Goal: Find specific page/section: Find specific page/section

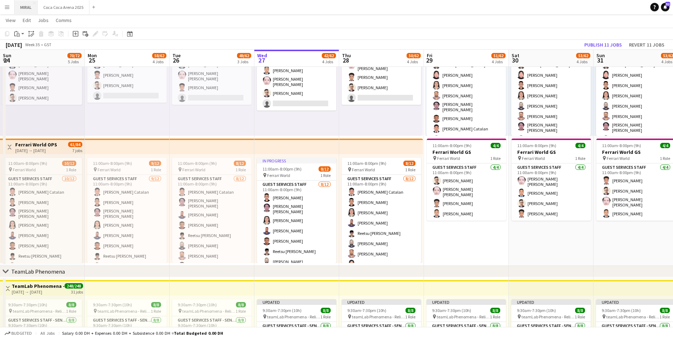
scroll to position [106, 0]
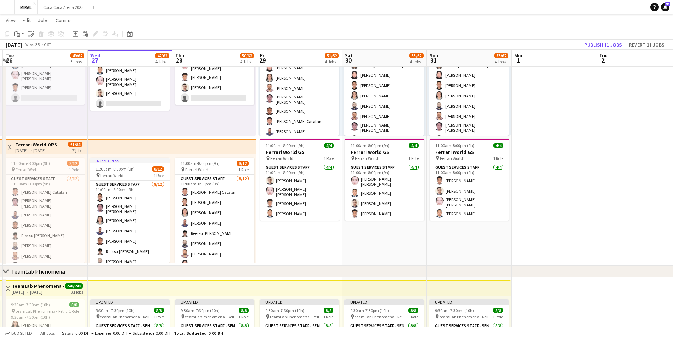
click at [6, 8] on app-icon "Menu" at bounding box center [7, 7] width 6 height 6
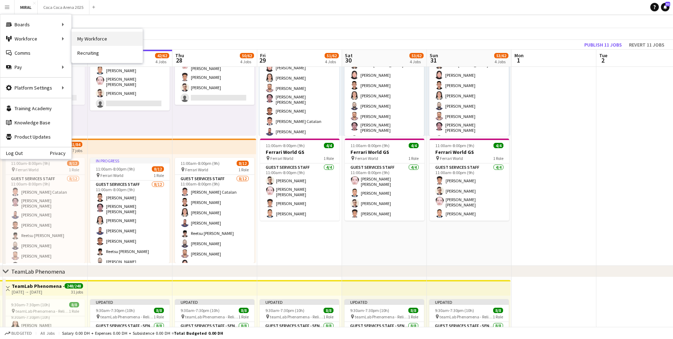
click at [82, 36] on link "My Workforce" at bounding box center [107, 39] width 71 height 14
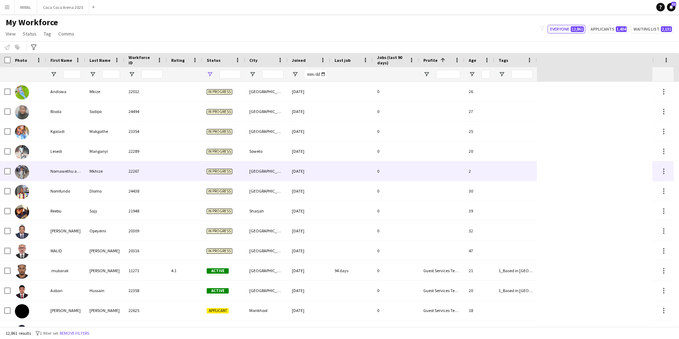
type input "**********"
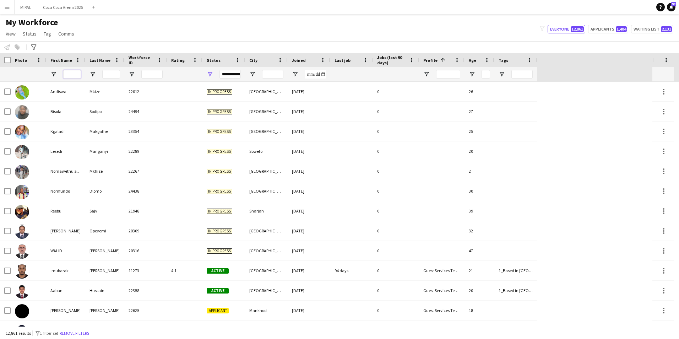
click at [70, 77] on input "First Name Filter Input" at bounding box center [72, 74] width 18 height 9
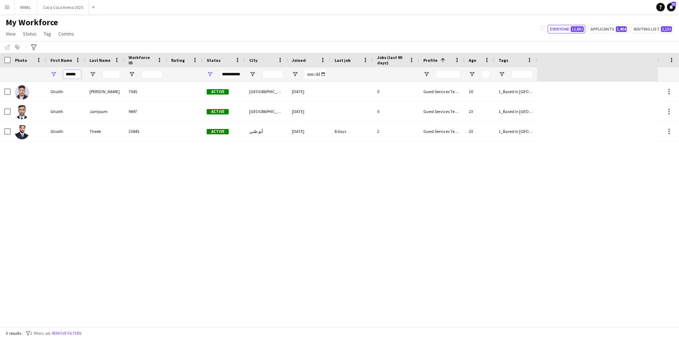
type input "******"
click at [184, 236] on div "[PERSON_NAME] 7045 Active [GEOGRAPHIC_DATA] [DATE] 0 Guest Services Team 20 1_B…" at bounding box center [328, 204] width 657 height 245
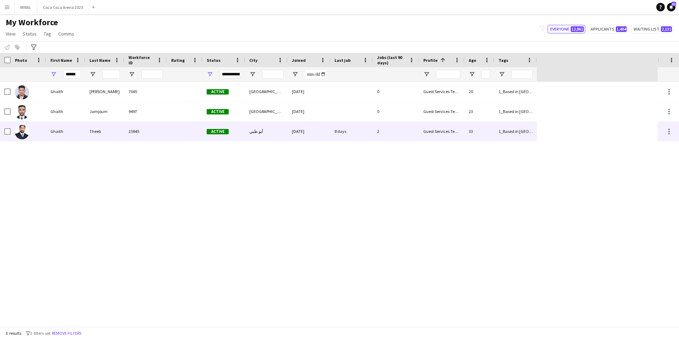
click at [113, 131] on div "Theeb" at bounding box center [104, 131] width 39 height 20
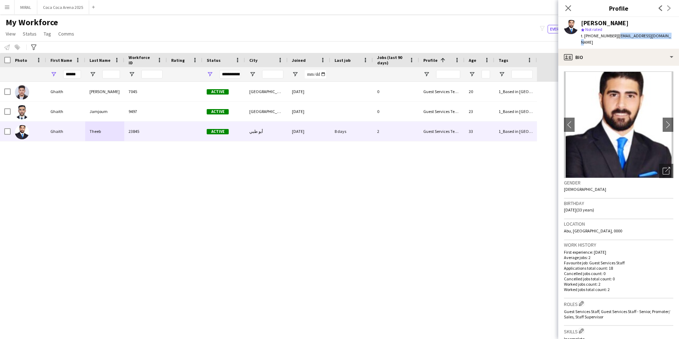
drag, startPoint x: 614, startPoint y: 36, endPoint x: 662, endPoint y: 37, distance: 47.9
click at [662, 37] on span "| [EMAIL_ADDRESS][DOMAIN_NAME]" at bounding box center [626, 39] width 90 height 12
copy span "[EMAIL_ADDRESS][DOMAIN_NAME]"
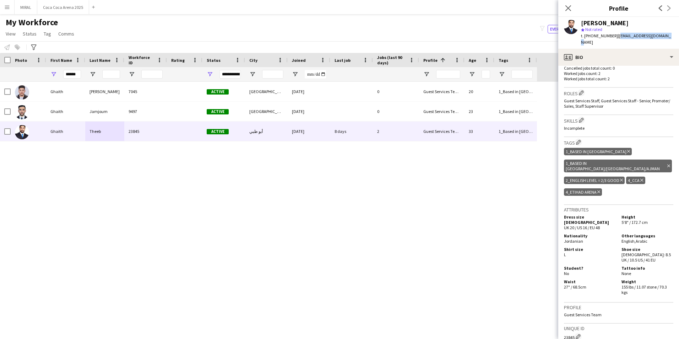
scroll to position [213, 0]
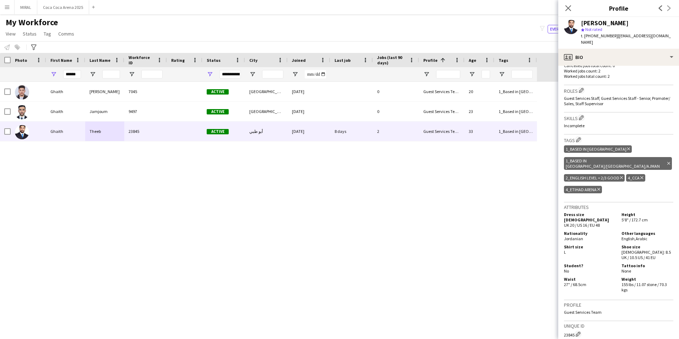
drag, startPoint x: 590, startPoint y: 212, endPoint x: 603, endPoint y: 219, distance: 14.6
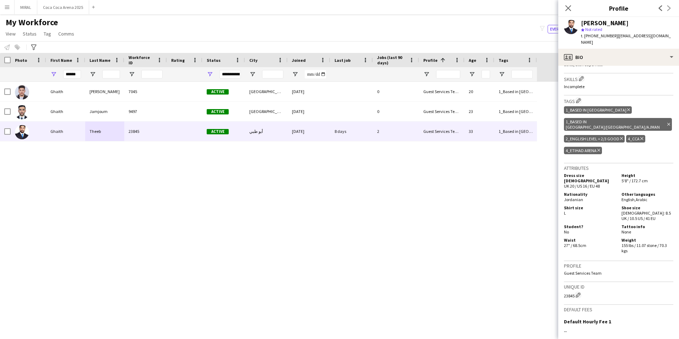
scroll to position [258, 0]
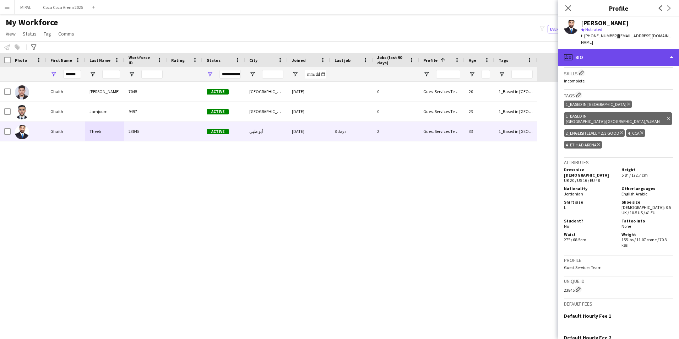
click at [628, 51] on div "profile Bio" at bounding box center [618, 57] width 121 height 17
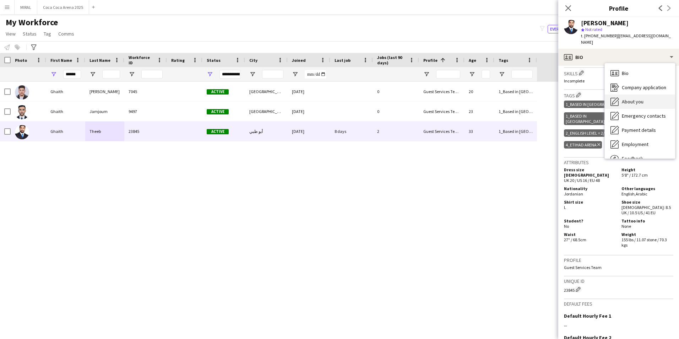
click at [637, 98] on span "About you" at bounding box center [633, 101] width 22 height 6
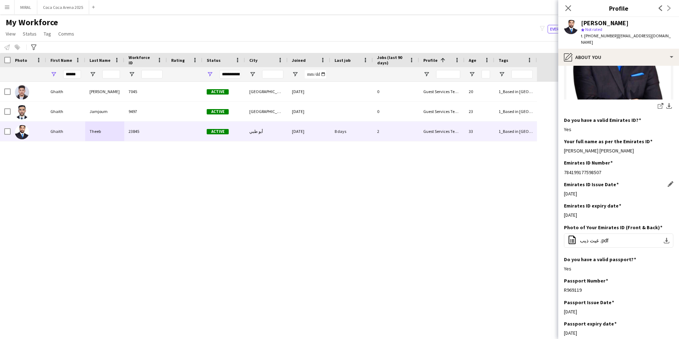
scroll to position [178, 0]
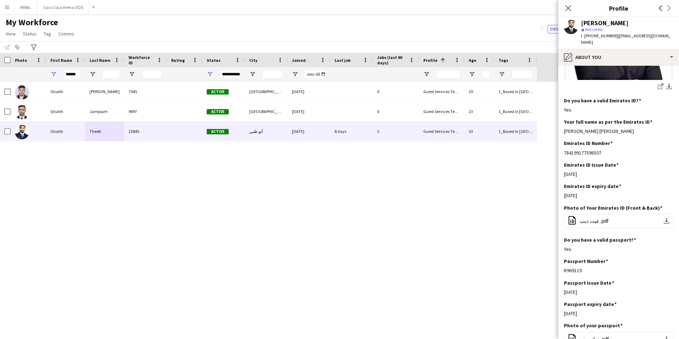
drag, startPoint x: 604, startPoint y: 146, endPoint x: 562, endPoint y: 146, distance: 41.9
click at [562, 146] on app-section-data-types "Bio Edit this field [PERSON_NAME], with over 15 year's experience to be able to…" at bounding box center [618, 202] width 121 height 273
copy div "784199177598507"
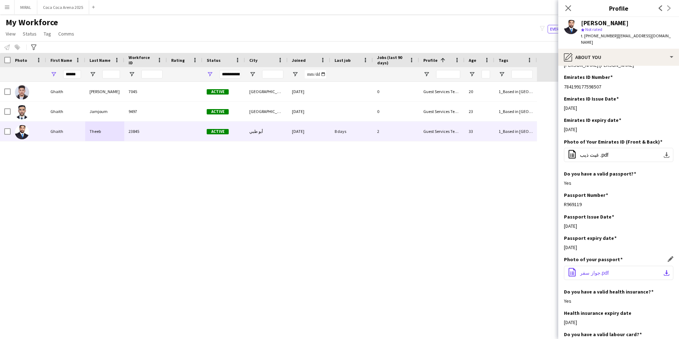
scroll to position [249, 0]
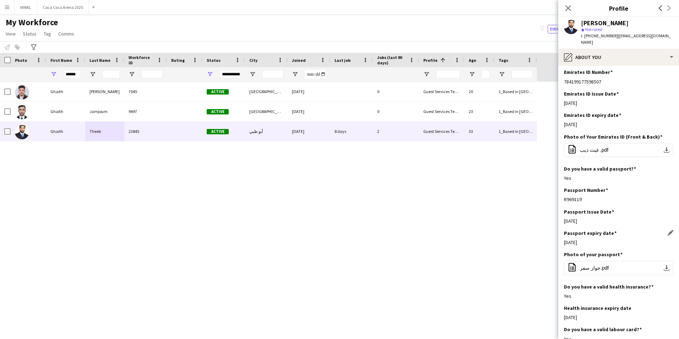
click at [590, 239] on div "[DATE]" at bounding box center [618, 242] width 109 height 6
click at [589, 239] on div "[DATE]" at bounding box center [618, 242] width 109 height 6
click at [588, 239] on div "[DATE]" at bounding box center [618, 242] width 109 height 6
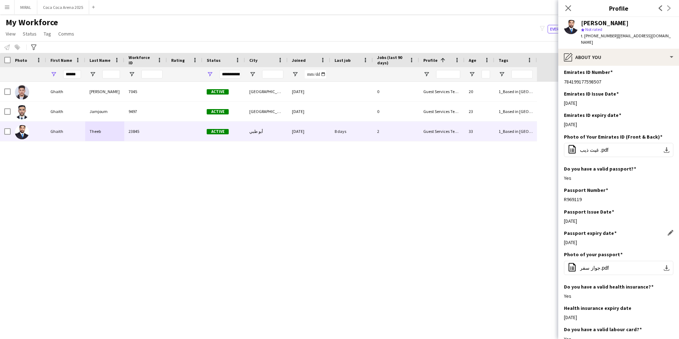
click at [587, 239] on div "[DATE]" at bounding box center [618, 242] width 109 height 6
click at [584, 239] on div "[DATE]" at bounding box center [618, 242] width 109 height 6
click at [587, 239] on div "[DATE]" at bounding box center [618, 242] width 109 height 6
drag, startPoint x: 580, startPoint y: 236, endPoint x: 570, endPoint y: 237, distance: 9.6
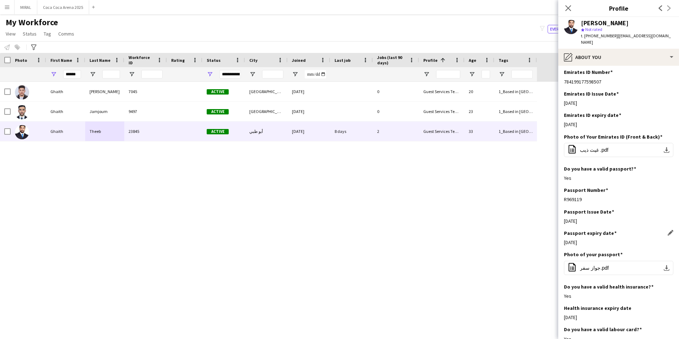
click at [570, 239] on div "[DATE]" at bounding box center [618, 242] width 109 height 6
drag, startPoint x: 570, startPoint y: 237, endPoint x: 655, endPoint y: 189, distance: 97.4
click at [655, 189] on div "Passport Number Edit this field R969119" at bounding box center [618, 197] width 109 height 21
drag, startPoint x: 587, startPoint y: 119, endPoint x: 564, endPoint y: 119, distance: 23.1
click at [564, 121] on div "[DATE]" at bounding box center [618, 124] width 109 height 6
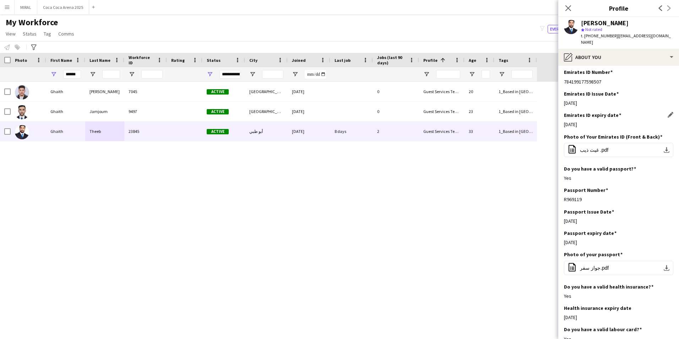
copy div "[DATE]"
drag, startPoint x: 581, startPoint y: 192, endPoint x: 563, endPoint y: 194, distance: 17.8
click at [563, 194] on app-section-data-types "Bio Edit this field [PERSON_NAME], with over 15 year's experience to be able to…" at bounding box center [618, 202] width 121 height 273
copy div "R969119"
drag, startPoint x: 588, startPoint y: 97, endPoint x: 563, endPoint y: 98, distance: 25.2
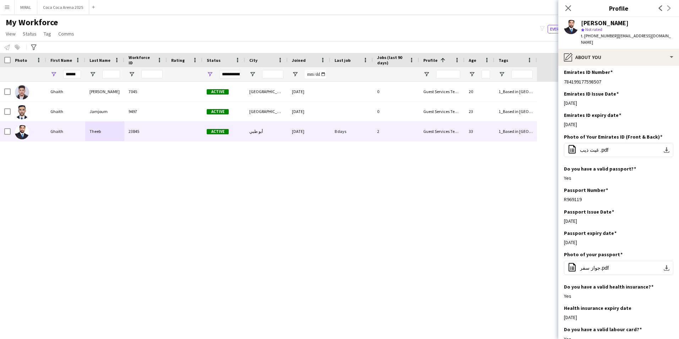
click at [563, 98] on app-section-data-types "Bio Edit this field [PERSON_NAME], with over 15 year's experience to be able to…" at bounding box center [618, 202] width 121 height 273
drag, startPoint x: 589, startPoint y: 214, endPoint x: 564, endPoint y: 216, distance: 24.6
click at [564, 218] on div "[DATE]" at bounding box center [618, 221] width 109 height 6
copy div "[DATE]"
click at [317, 217] on div "[PERSON_NAME] 7045 Active [GEOGRAPHIC_DATA] [DATE] 0 Guest Services Team 20 1_B…" at bounding box center [328, 204] width 657 height 245
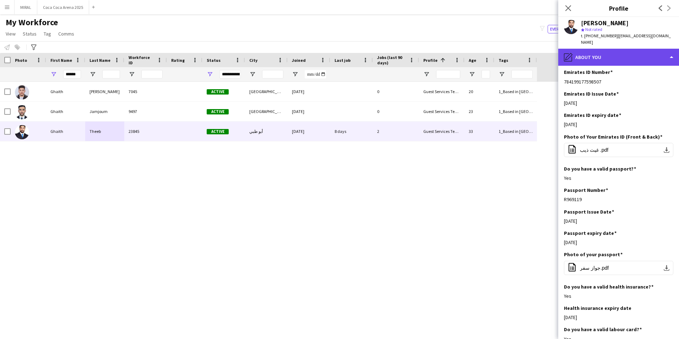
click at [616, 51] on div "pencil4 About you" at bounding box center [618, 57] width 121 height 17
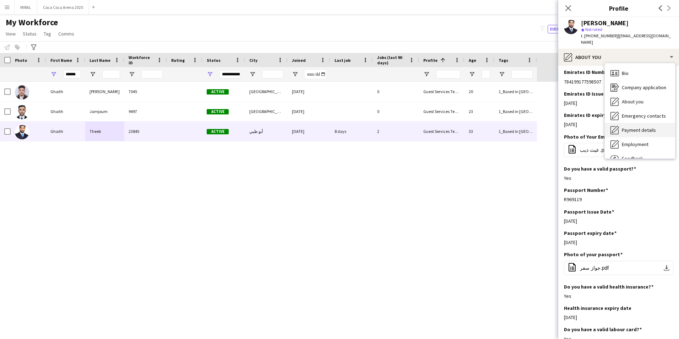
click at [635, 127] on span "Payment details" at bounding box center [639, 130] width 34 height 6
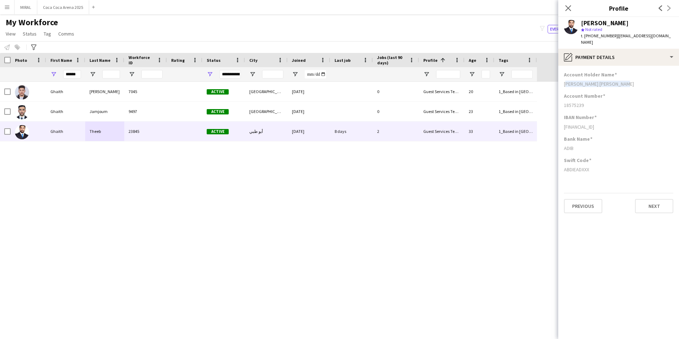
drag, startPoint x: 624, startPoint y: 75, endPoint x: 562, endPoint y: 79, distance: 61.9
click at [562, 79] on app-section-data-types "Account Holder Name [PERSON_NAME] [PERSON_NAME] Account Number [FINANCIAL_ID] I…" at bounding box center [618, 202] width 121 height 273
copy div "[PERSON_NAME] [PERSON_NAME]"
drag, startPoint x: 562, startPoint y: 99, endPoint x: 583, endPoint y: 100, distance: 21.0
click at [583, 100] on app-section-data-types "Account Holder Name [PERSON_NAME] [PERSON_NAME] Account Number [FINANCIAL_ID] I…" at bounding box center [618, 202] width 121 height 273
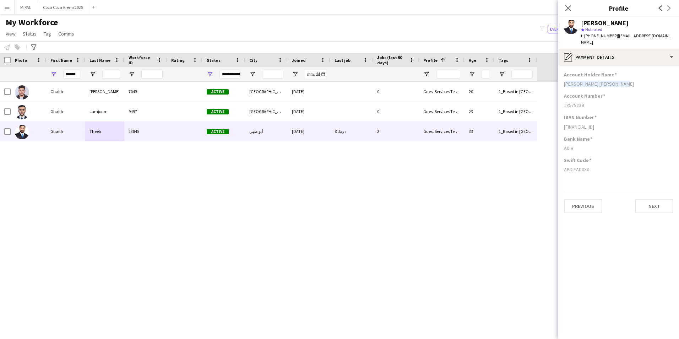
copy div "18575239"
drag, startPoint x: 565, startPoint y: 122, endPoint x: 587, endPoint y: 121, distance: 21.7
click at [587, 124] on div "[FINANCIAL_ID]" at bounding box center [618, 127] width 109 height 6
drag, startPoint x: 587, startPoint y: 121, endPoint x: 632, endPoint y: 121, distance: 45.1
click at [632, 124] on div "[FINANCIAL_ID]" at bounding box center [618, 127] width 109 height 6
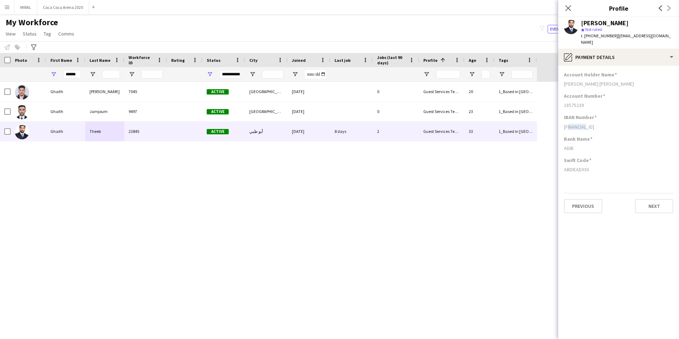
copy div "[FINANCIAL_ID]"
drag, startPoint x: 565, startPoint y: 165, endPoint x: 593, endPoint y: 168, distance: 28.2
click at [593, 168] on div "Swift Code ABDIEADXXX" at bounding box center [618, 167] width 109 height 21
copy div "ABDIEADXXX"
drag, startPoint x: 587, startPoint y: 37, endPoint x: 611, endPoint y: 35, distance: 24.2
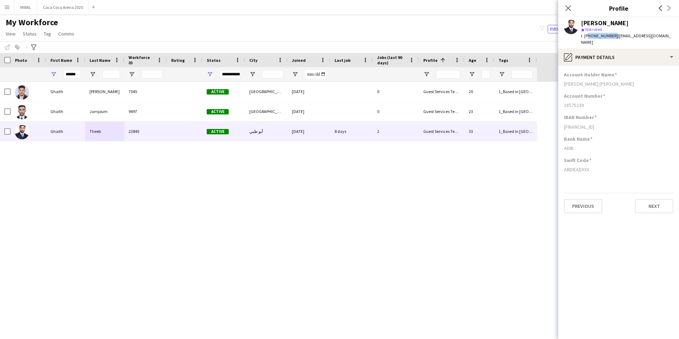
click at [611, 35] on span "t. [PHONE_NUMBER]" at bounding box center [599, 35] width 37 height 5
copy span "971588572503"
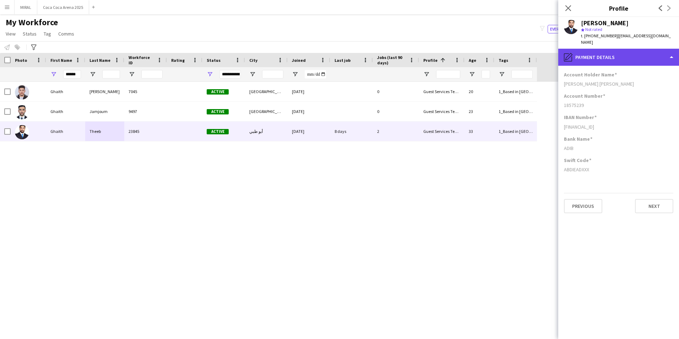
click at [591, 49] on div "pencil4 Payment details" at bounding box center [618, 57] width 121 height 17
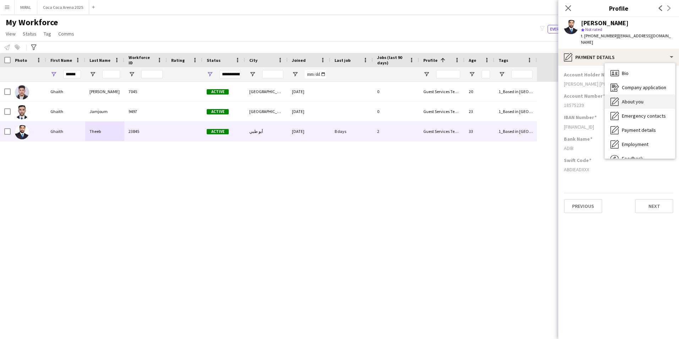
click at [639, 98] on span "About you" at bounding box center [633, 101] width 22 height 6
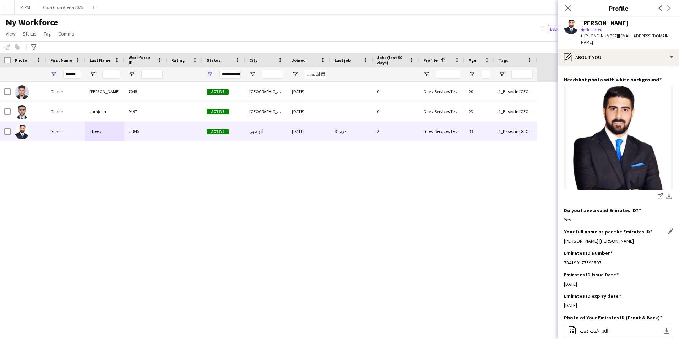
scroll to position [71, 0]
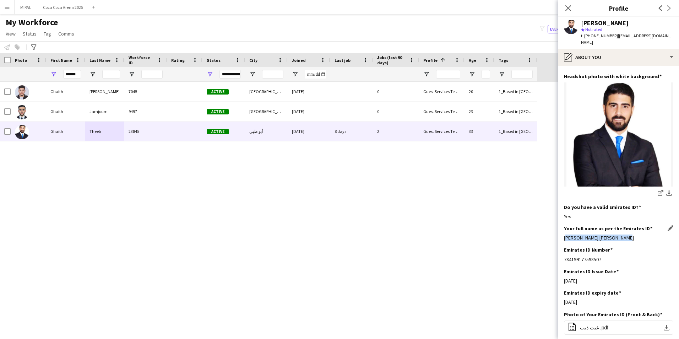
drag, startPoint x: 622, startPoint y: 232, endPoint x: 564, endPoint y: 234, distance: 57.9
click at [564, 234] on div "[PERSON_NAME] [PERSON_NAME]" at bounding box center [618, 237] width 109 height 6
drag, startPoint x: 615, startPoint y: 37, endPoint x: 664, endPoint y: 35, distance: 49.0
click at [664, 35] on div "[PERSON_NAME] star Not rated t. [PHONE_NUMBER] | [EMAIL_ADDRESS][DOMAIN_NAME]" at bounding box center [618, 33] width 121 height 32
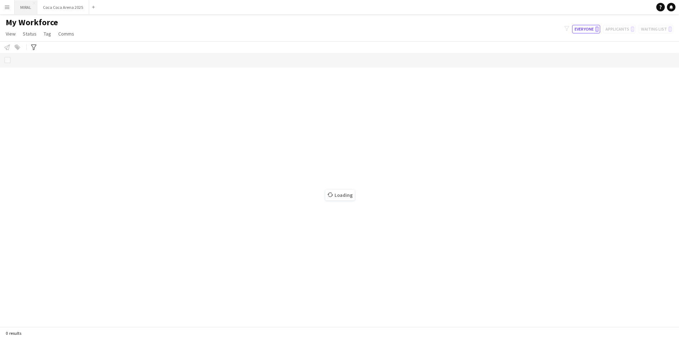
click at [28, 9] on button "MIRAL Close" at bounding box center [26, 7] width 23 height 14
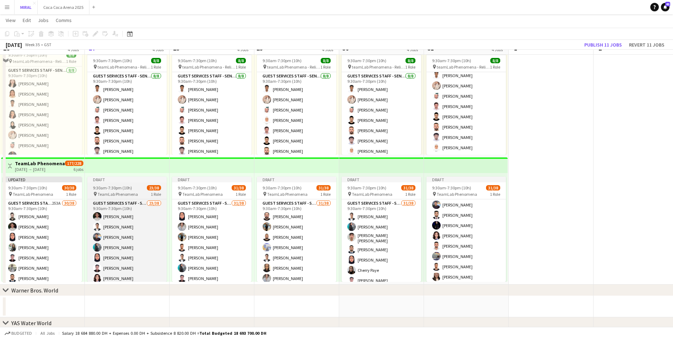
scroll to position [277, 0]
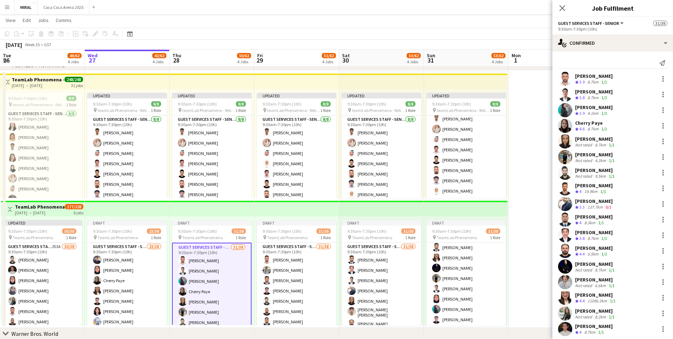
scroll to position [107, 0]
click at [661, 126] on div at bounding box center [663, 125] width 9 height 9
click at [629, 189] on span "Remove" at bounding box center [623, 190] width 21 height 6
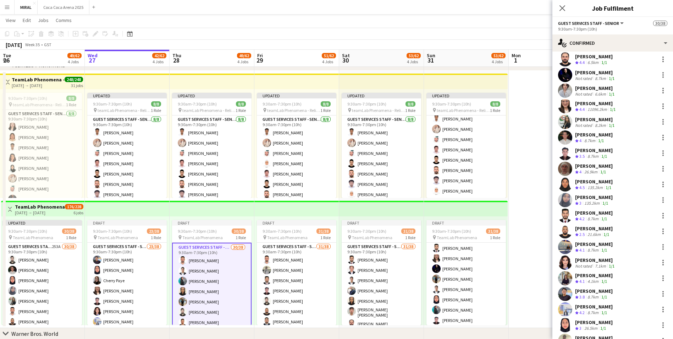
scroll to position [179, 0]
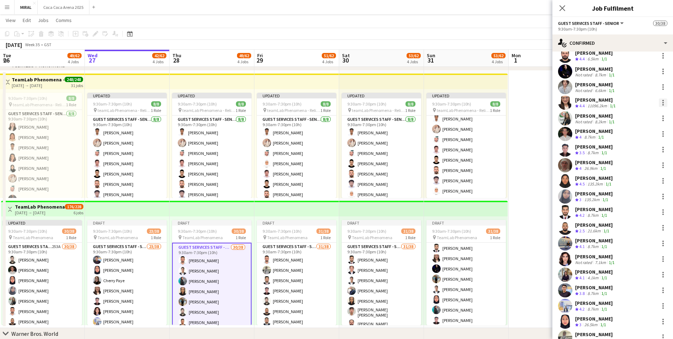
click at [663, 103] on div at bounding box center [663, 102] width 1 height 1
click at [628, 166] on span "Remove" at bounding box center [623, 167] width 21 height 6
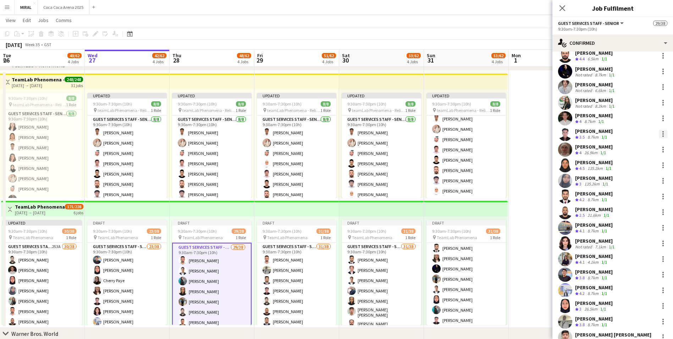
click at [659, 134] on div at bounding box center [663, 134] width 9 height 9
click at [629, 196] on span "Remove" at bounding box center [623, 198] width 21 height 6
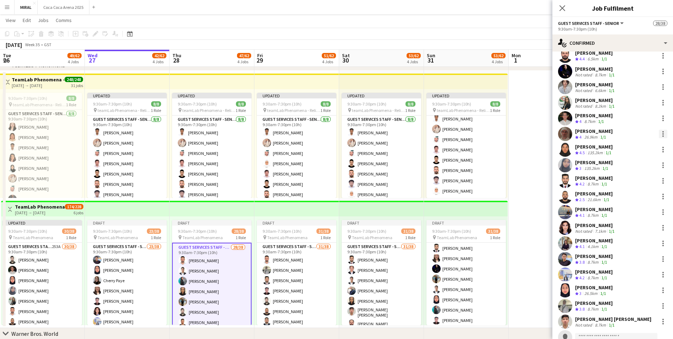
click at [660, 134] on div at bounding box center [663, 134] width 9 height 9
click at [628, 200] on span "Remove" at bounding box center [623, 198] width 21 height 6
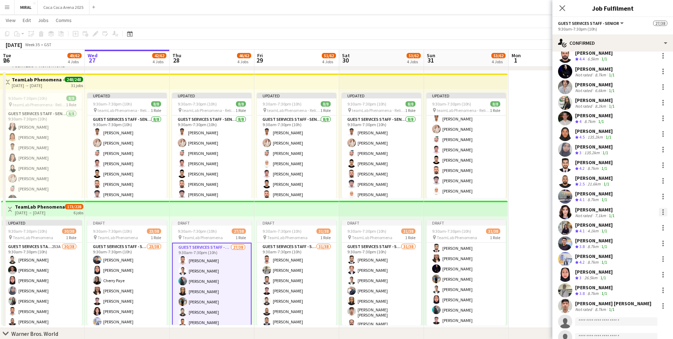
click at [663, 211] on div at bounding box center [663, 211] width 1 height 1
click at [624, 274] on span "Remove" at bounding box center [623, 276] width 21 height 6
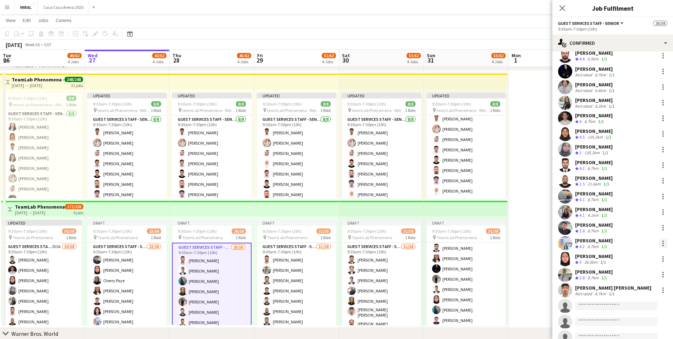
click at [659, 242] on div at bounding box center [663, 243] width 9 height 9
click at [627, 304] on span "Remove" at bounding box center [623, 307] width 21 height 6
click at [663, 242] on div at bounding box center [663, 240] width 1 height 1
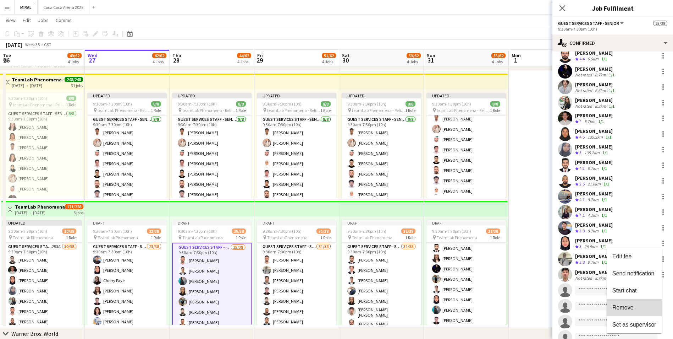
click at [622, 306] on span "Remove" at bounding box center [623, 307] width 21 height 6
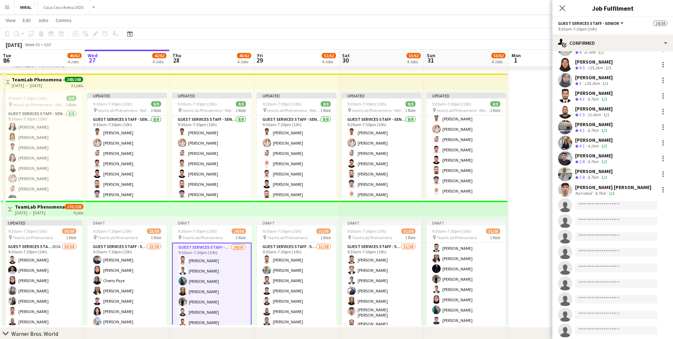
scroll to position [213, 0]
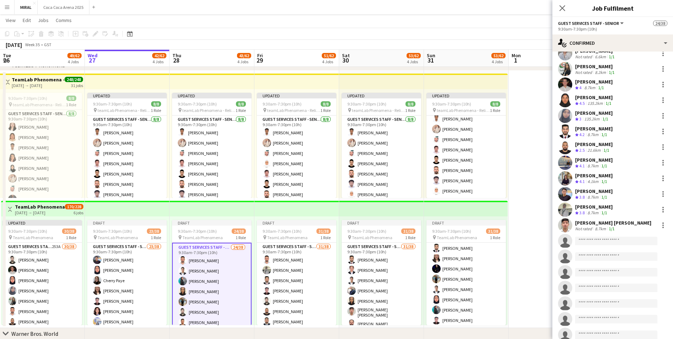
click at [536, 233] on app-date-cell at bounding box center [551, 199] width 85 height 257
